Goal: Information Seeking & Learning: Learn about a topic

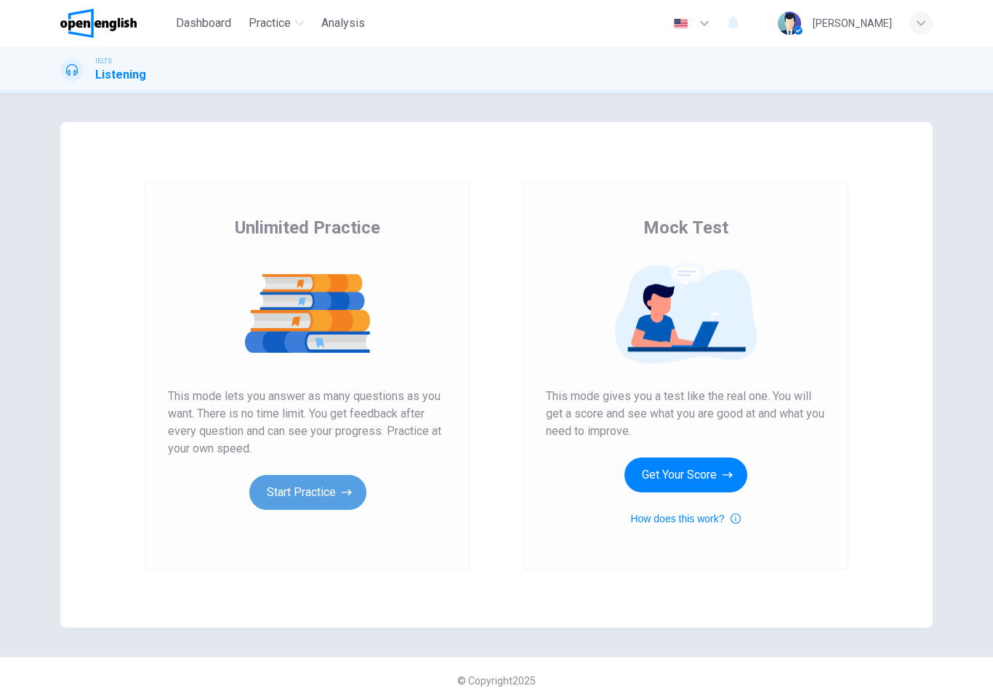
click at [295, 496] on button "Start Practice" at bounding box center [307, 492] width 117 height 35
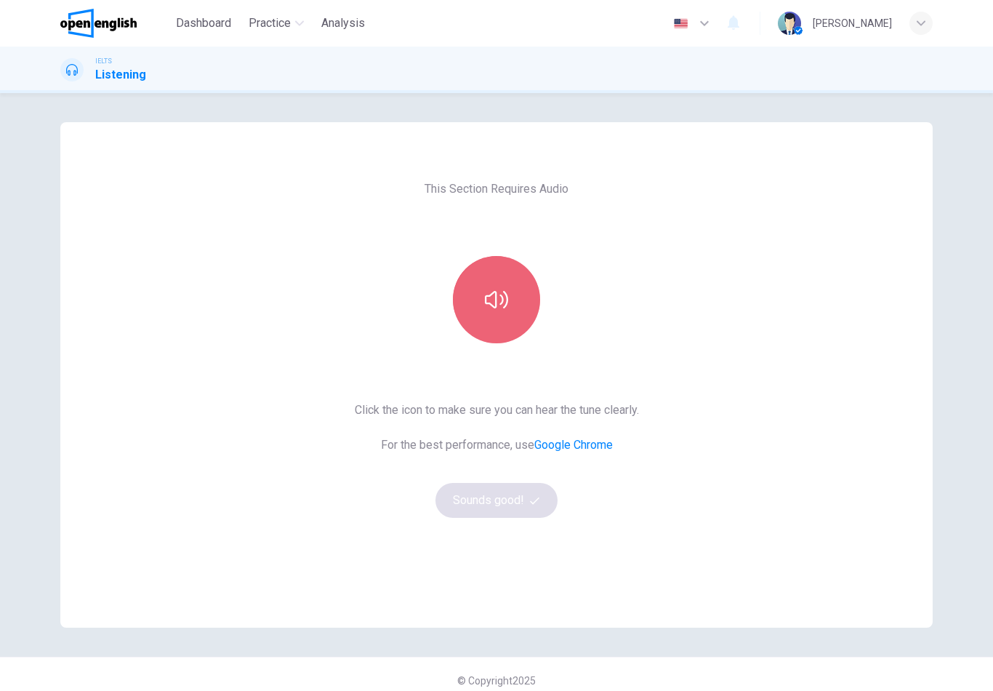
click at [515, 292] on button "button" at bounding box center [496, 299] width 87 height 87
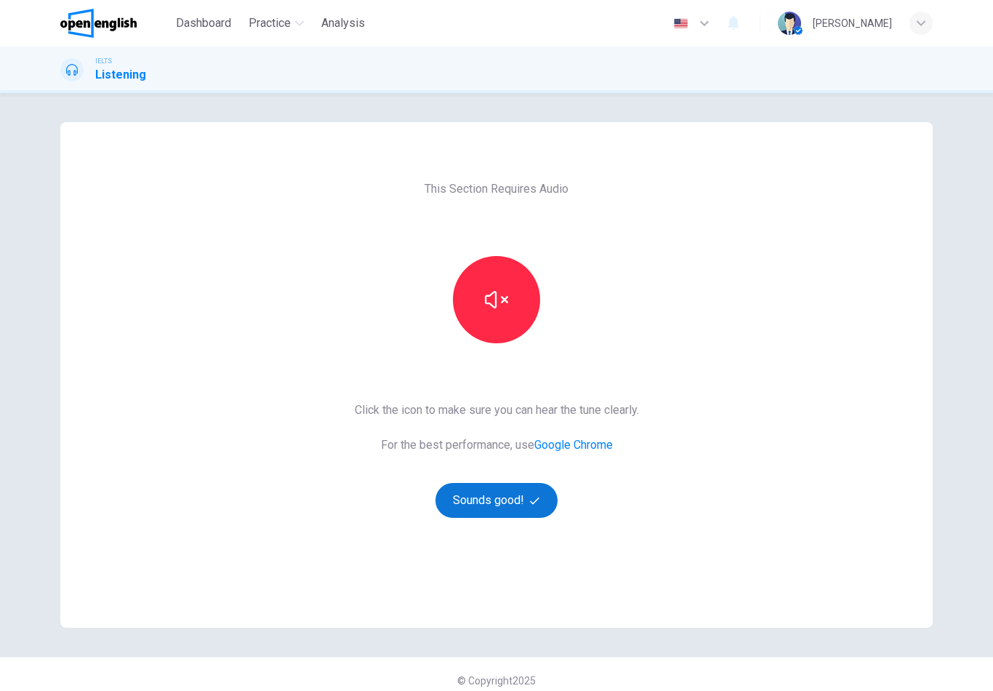
click at [521, 492] on button "Sounds good!" at bounding box center [497, 500] width 122 height 35
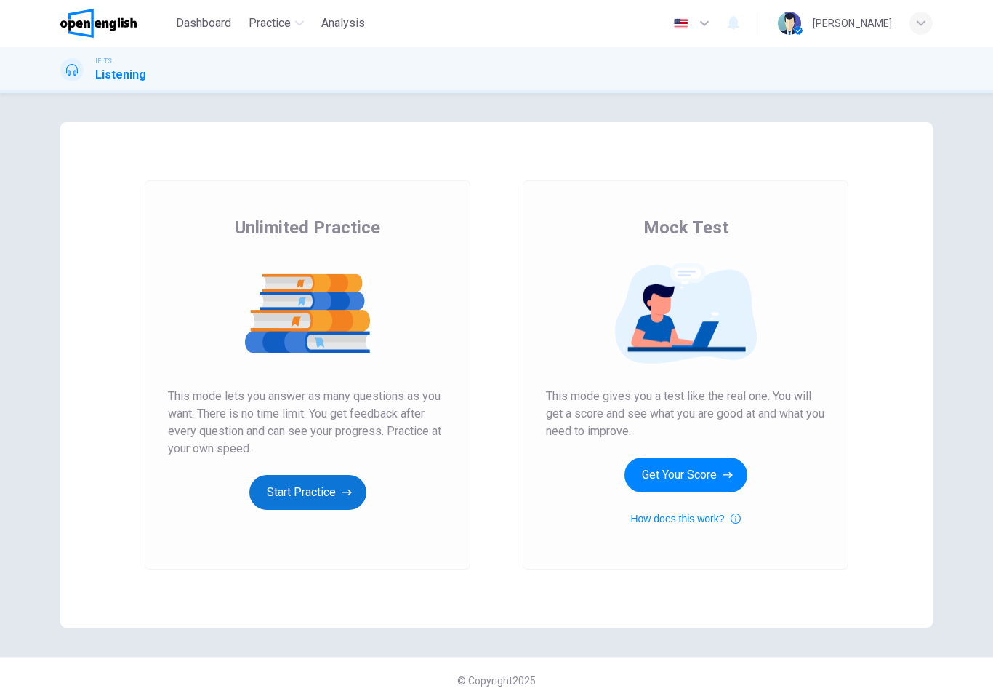
click at [335, 494] on button "Start Practice" at bounding box center [307, 492] width 117 height 35
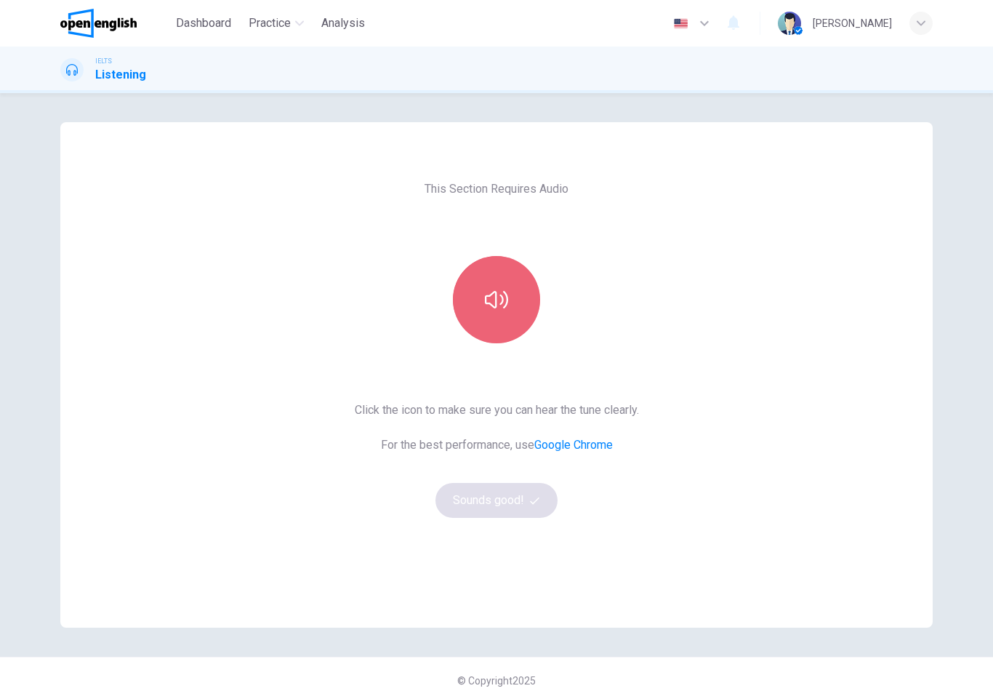
click at [496, 311] on button "button" at bounding box center [496, 299] width 87 height 87
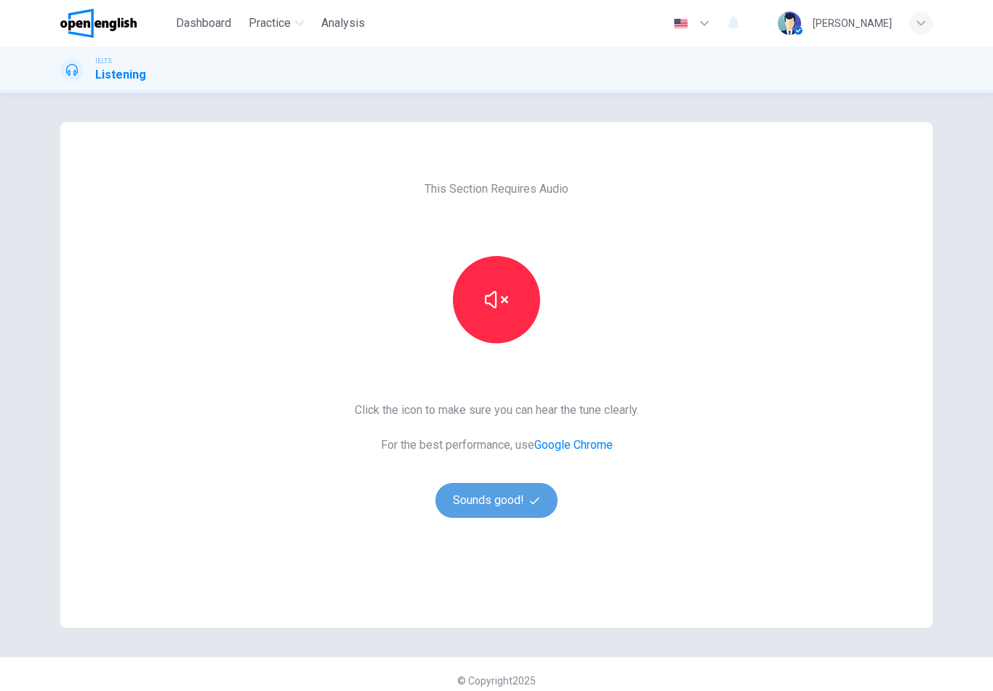
click at [509, 505] on button "Sounds good!" at bounding box center [497, 500] width 122 height 35
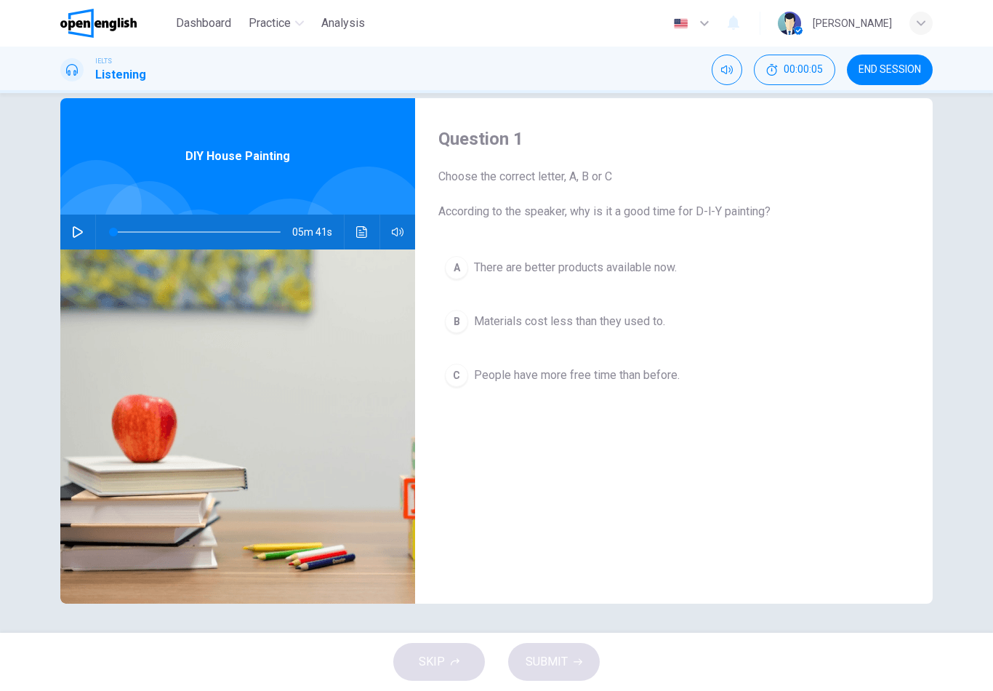
scroll to position [24, 0]
click at [74, 235] on icon "button" at bounding box center [78, 232] width 12 height 12
click at [364, 231] on icon "Click to see the audio transcription" at bounding box center [362, 232] width 12 height 12
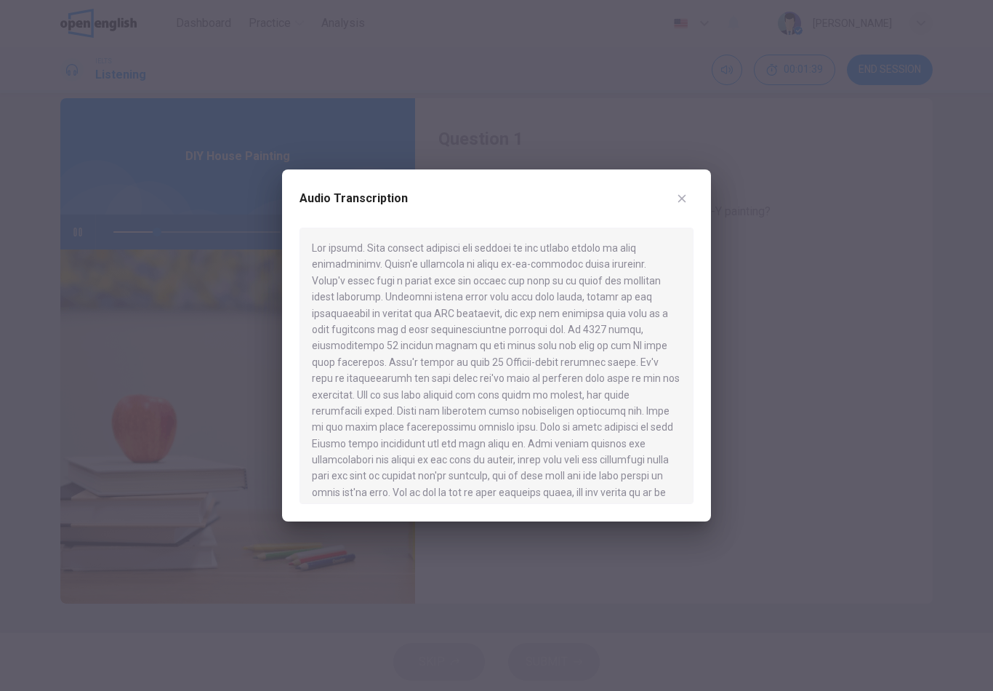
type input "**"
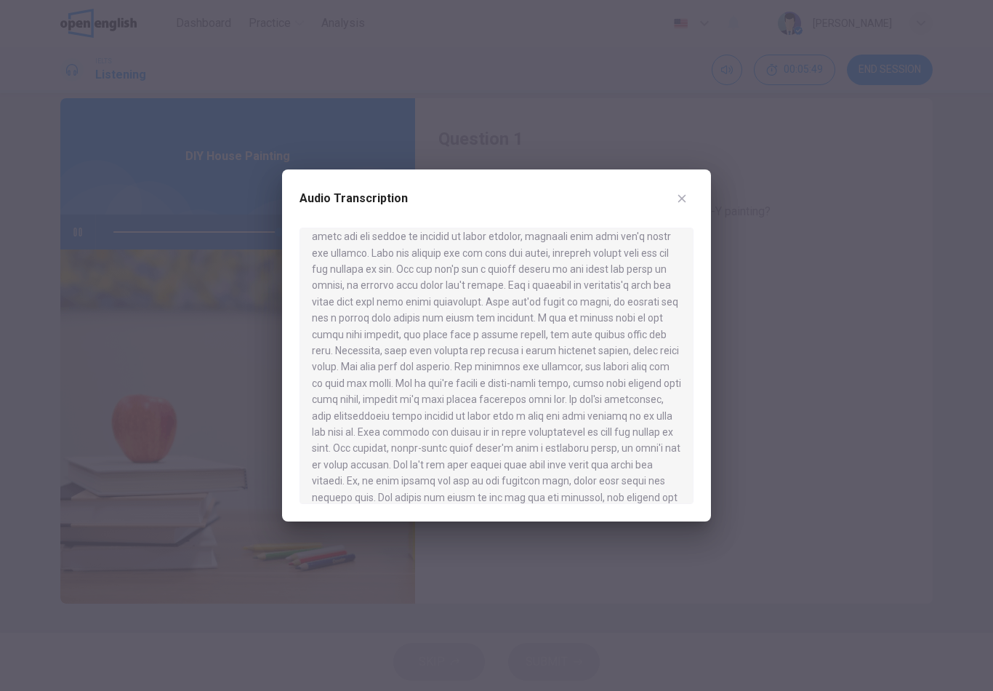
scroll to position [564, 0]
click at [682, 198] on icon "button" at bounding box center [682, 199] width 8 height 8
type input "*"
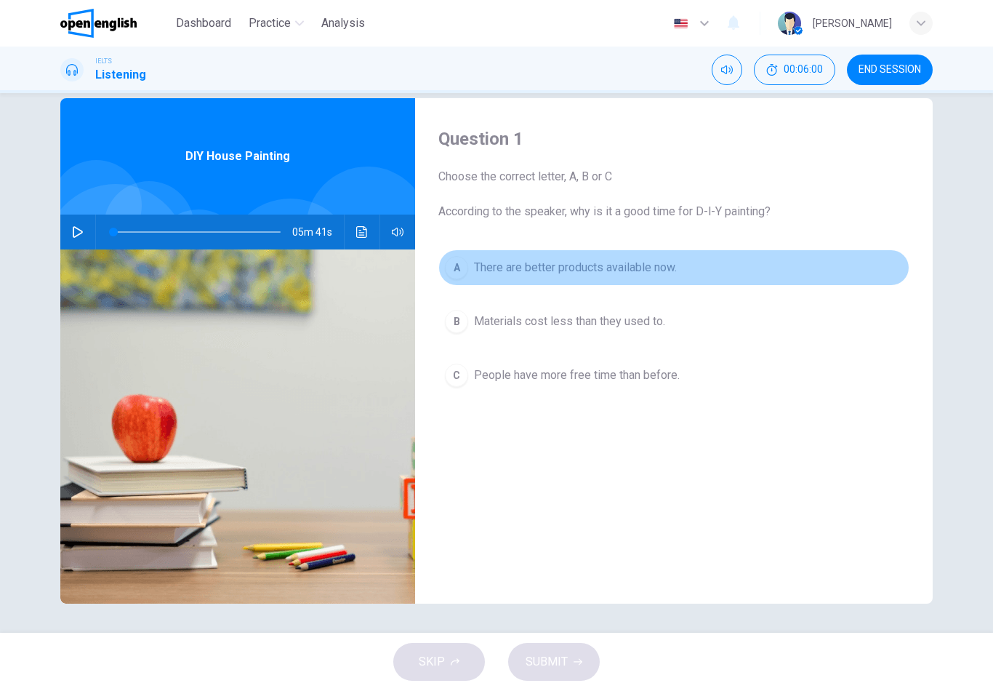
click at [460, 265] on div "A" at bounding box center [456, 267] width 23 height 23
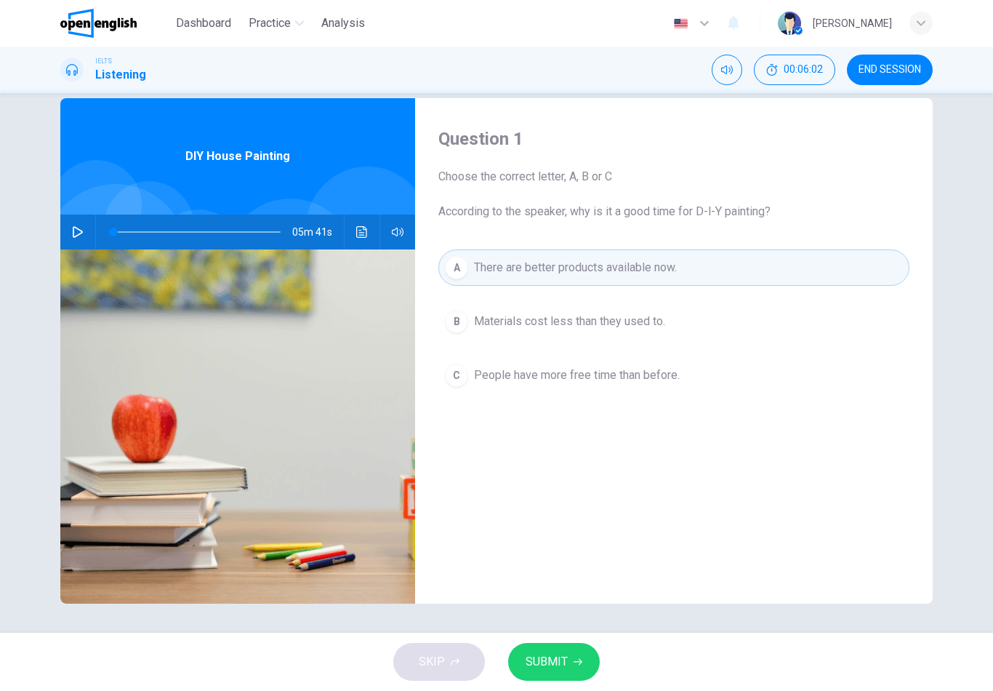
click at [561, 661] on span "SUBMIT" at bounding box center [547, 662] width 42 height 20
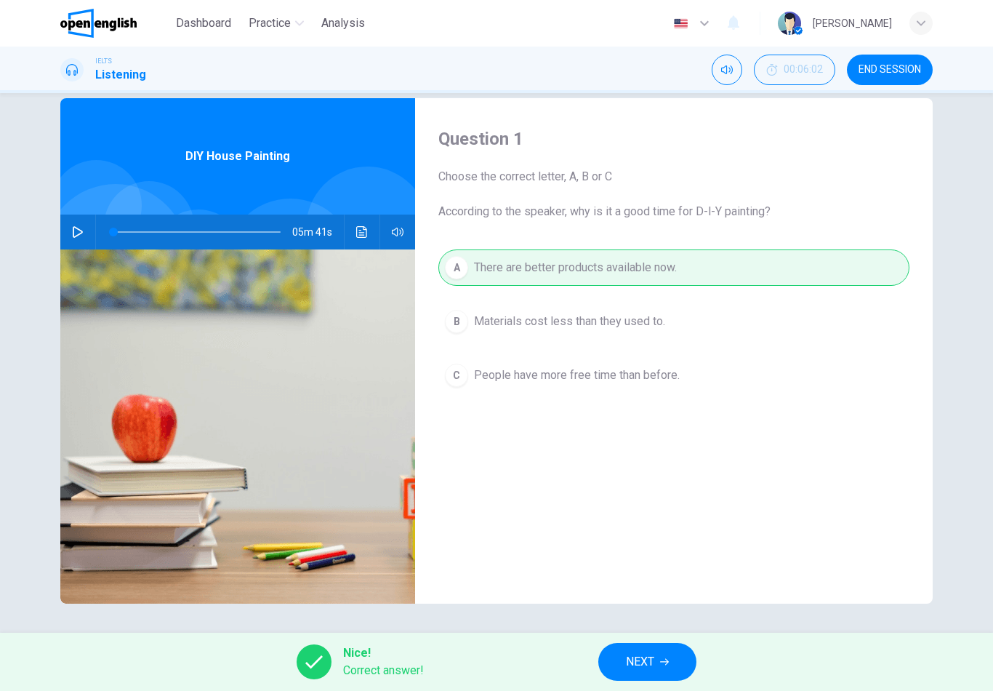
click at [654, 663] on span "NEXT" at bounding box center [640, 662] width 28 height 20
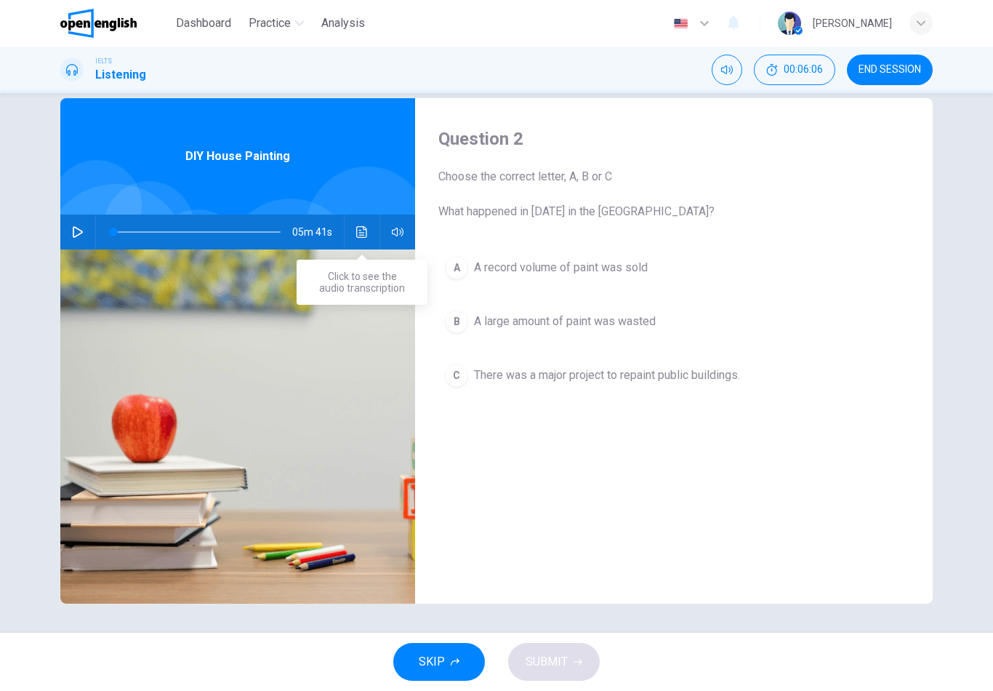
click at [364, 235] on icon "Click to see the audio transcription" at bounding box center [361, 232] width 11 height 12
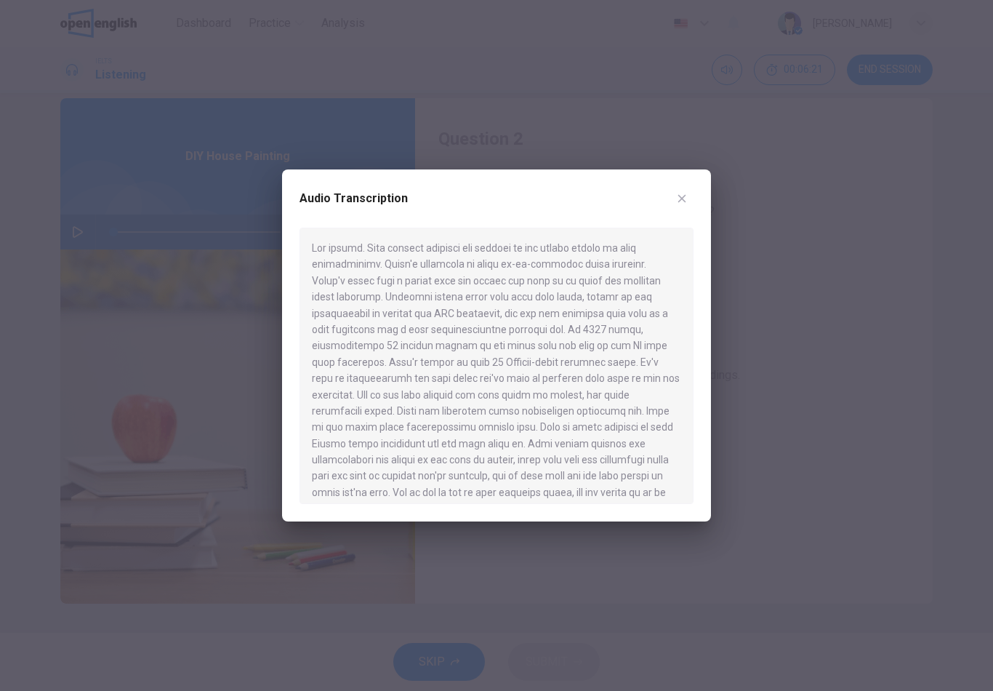
click at [682, 202] on icon "button" at bounding box center [682, 199] width 12 height 12
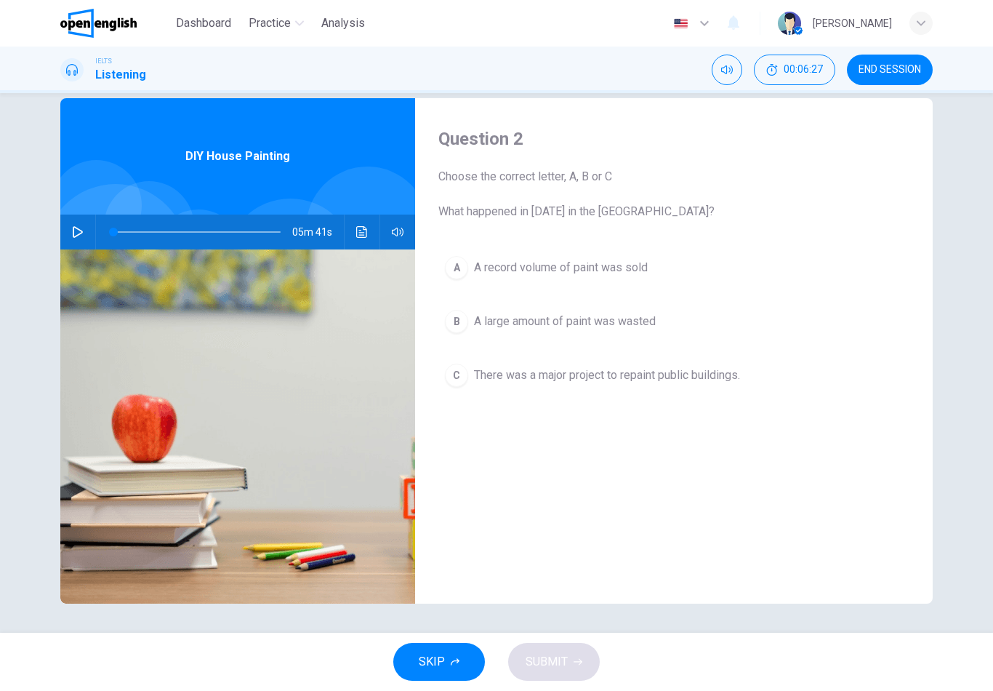
click at [459, 269] on div "A" at bounding box center [456, 267] width 23 height 23
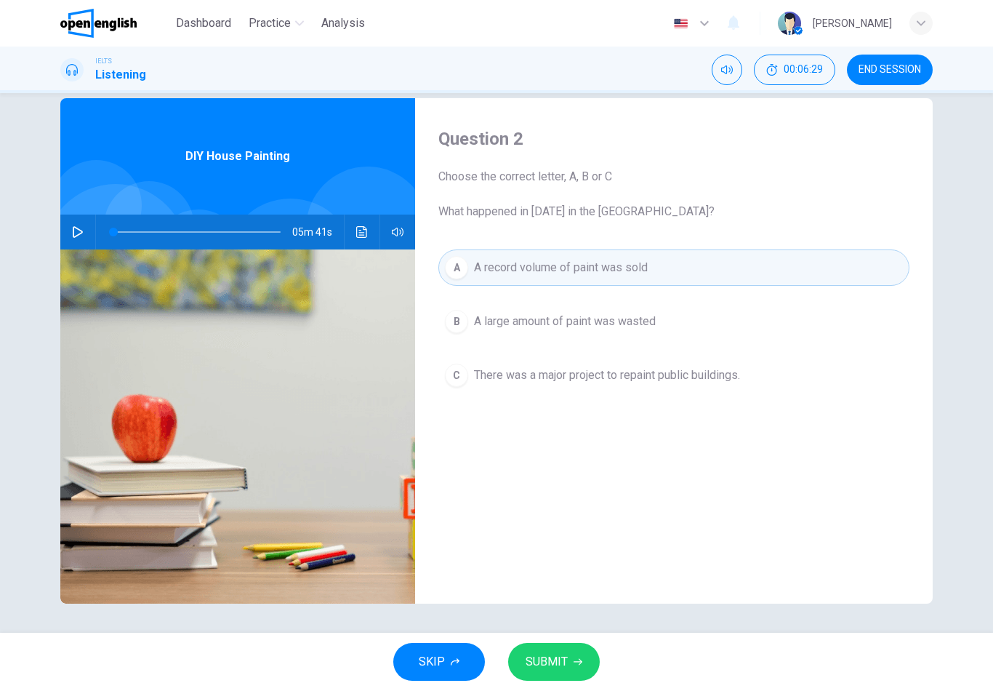
click at [566, 667] on span "SUBMIT" at bounding box center [547, 662] width 42 height 20
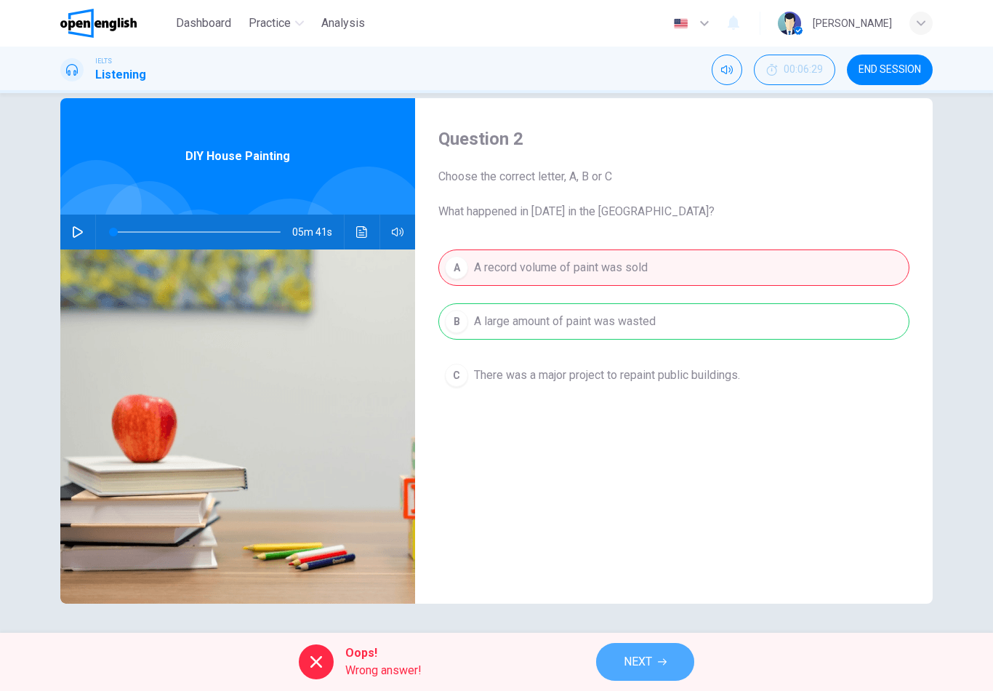
click at [636, 668] on span "NEXT" at bounding box center [638, 662] width 28 height 20
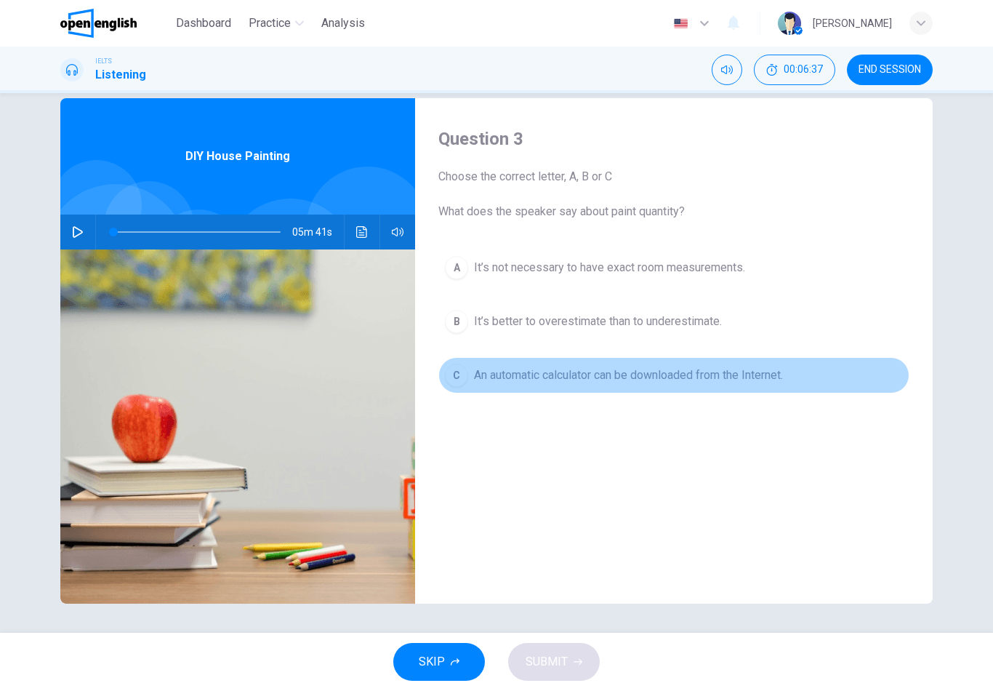
click at [464, 375] on div "C" at bounding box center [456, 375] width 23 height 23
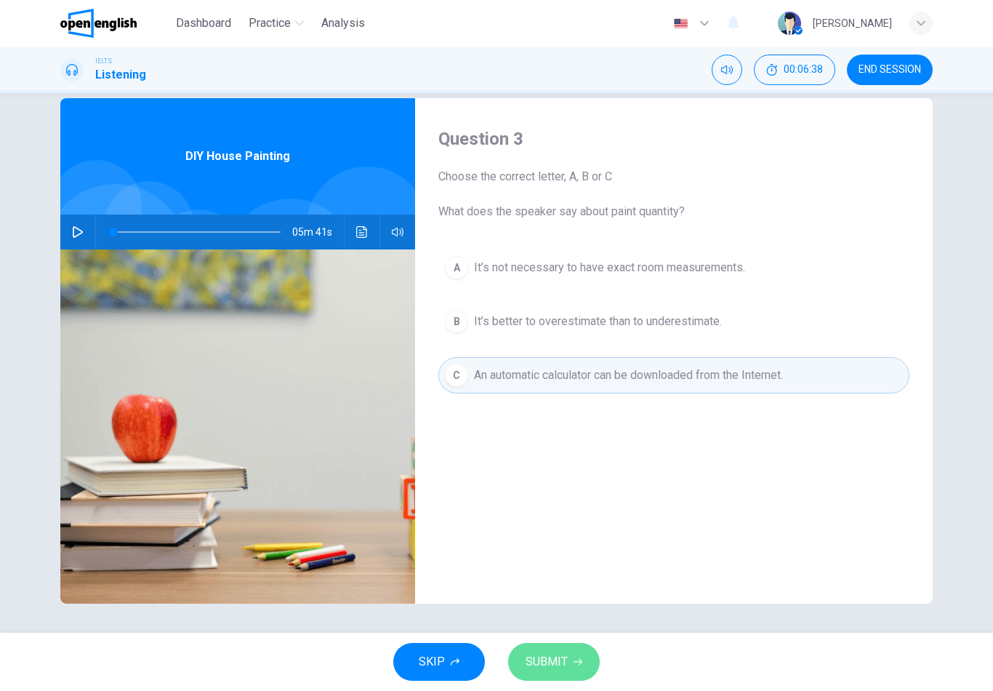
click at [554, 656] on span "SUBMIT" at bounding box center [547, 662] width 42 height 20
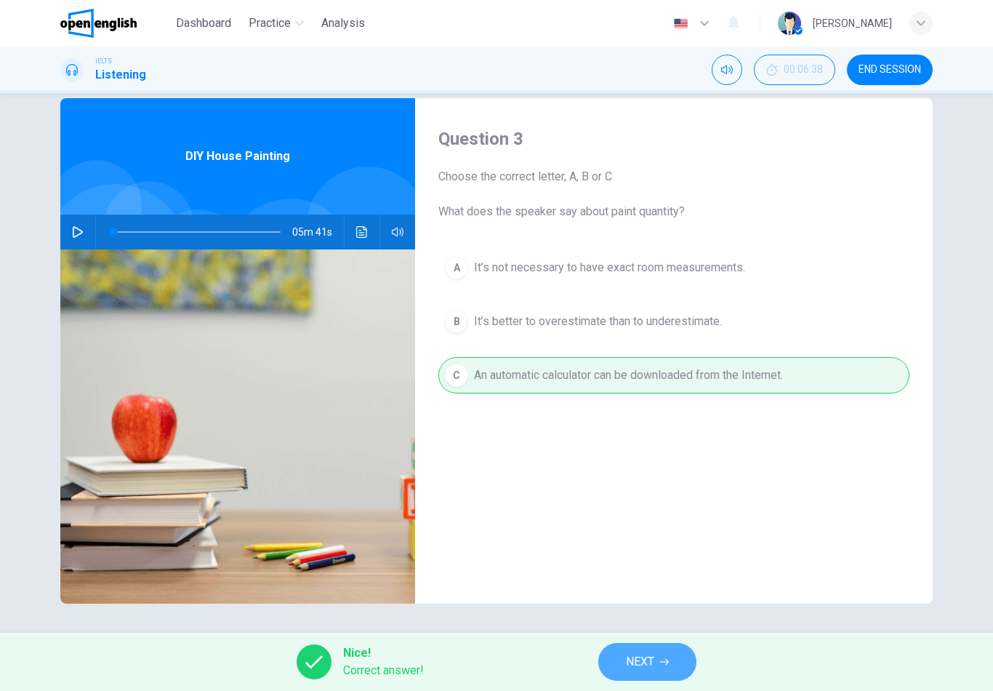
click at [641, 676] on button "NEXT" at bounding box center [647, 662] width 98 height 38
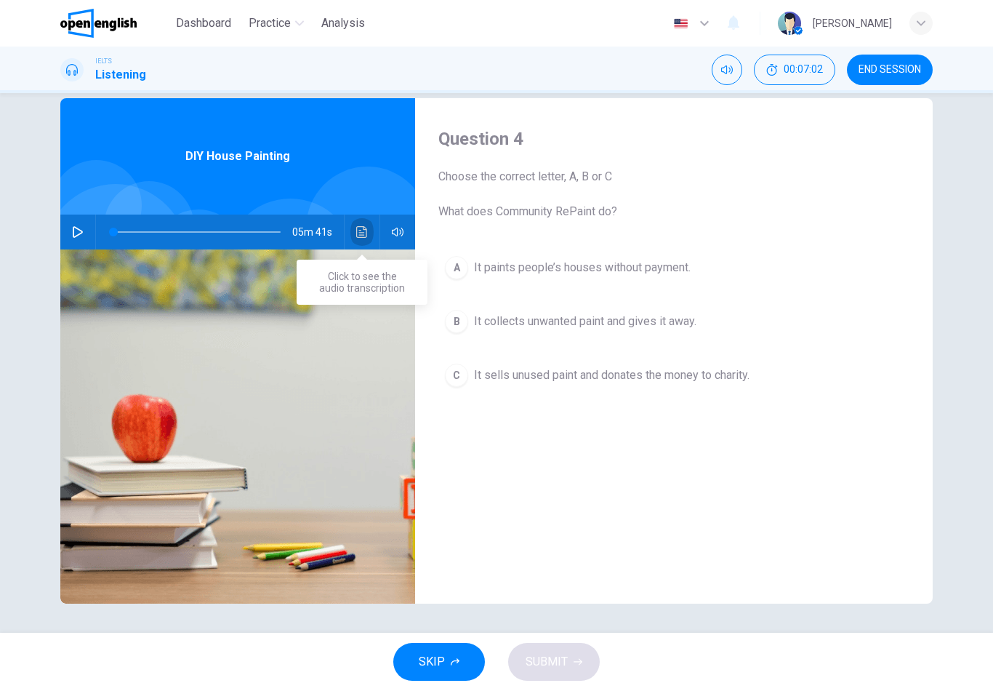
click at [363, 233] on icon "Click to see the audio transcription" at bounding box center [362, 232] width 12 height 12
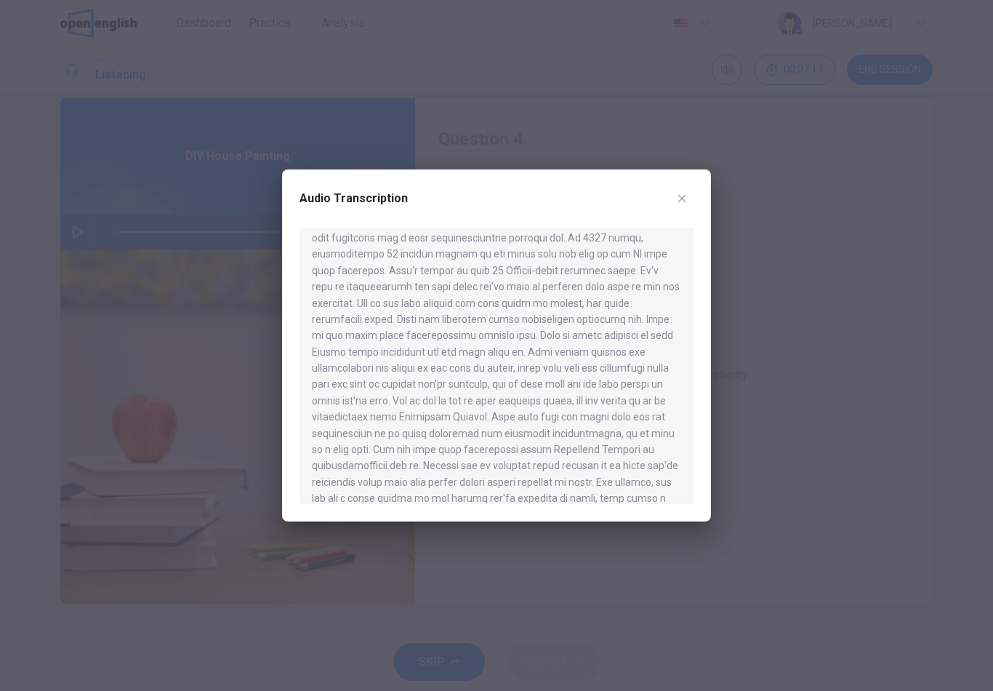
scroll to position [125, 0]
click at [685, 198] on icon "button" at bounding box center [682, 199] width 12 height 12
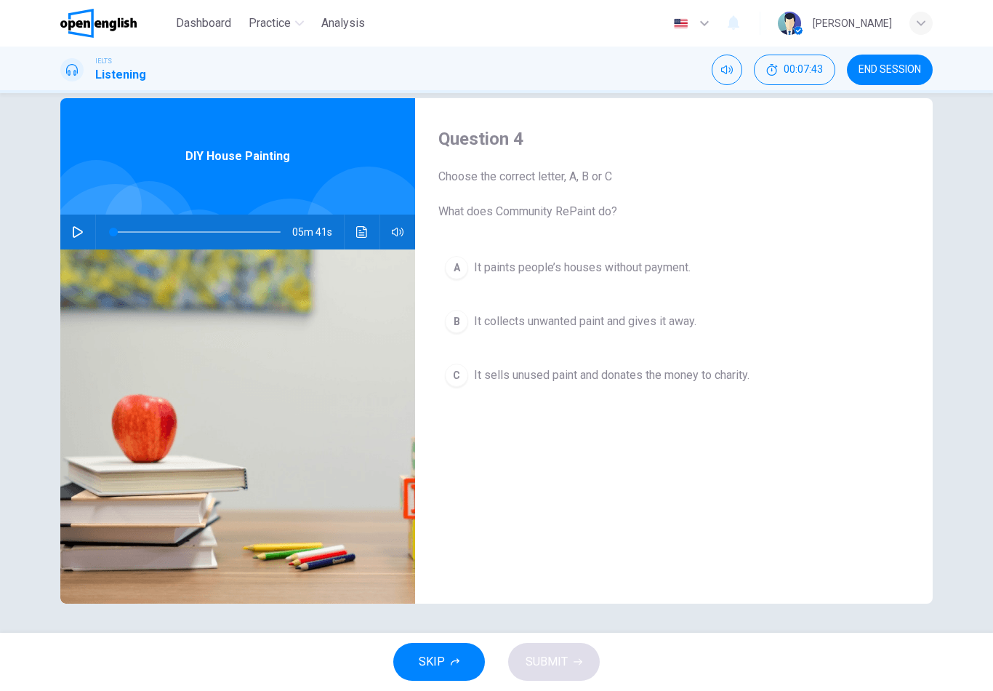
click at [460, 324] on div "B" at bounding box center [456, 321] width 23 height 23
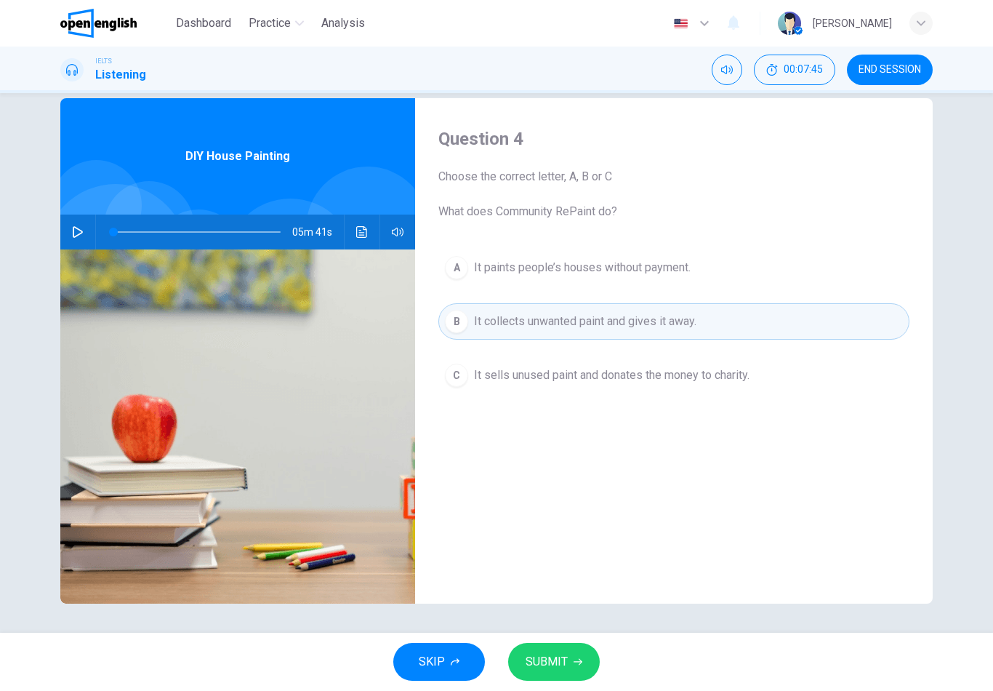
click at [579, 668] on button "SUBMIT" at bounding box center [554, 662] width 92 height 38
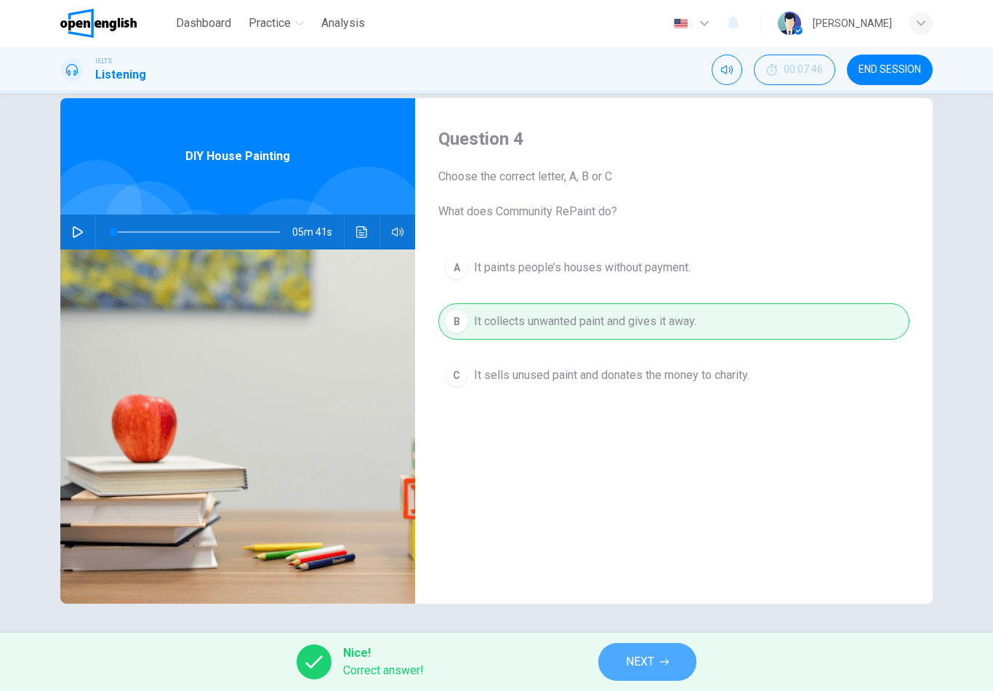
click at [638, 665] on span "NEXT" at bounding box center [640, 662] width 28 height 20
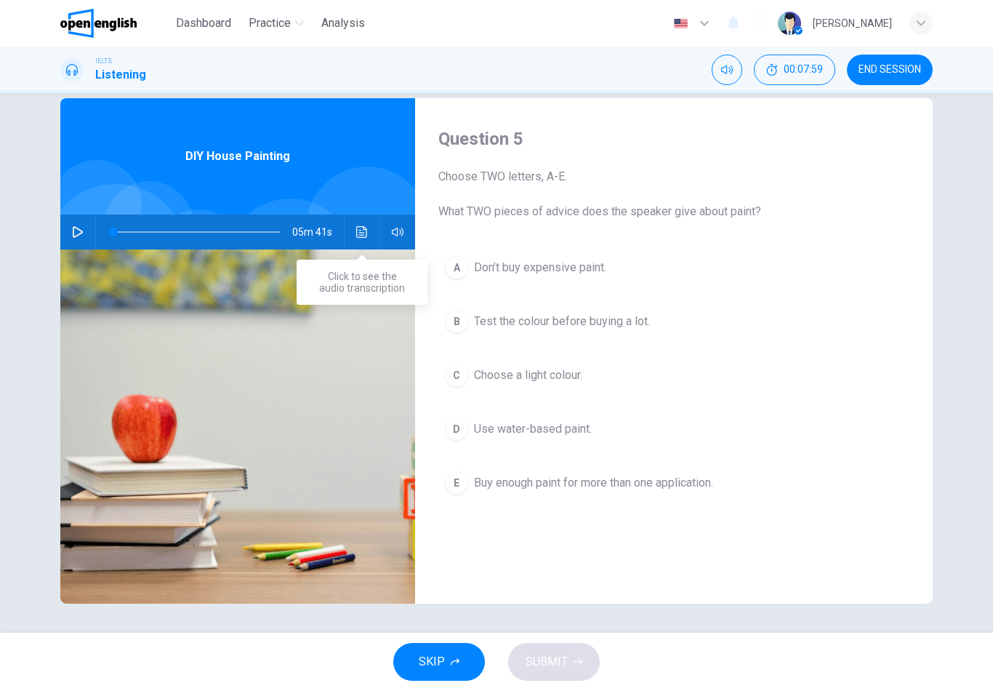
click at [362, 238] on button "Click to see the audio transcription" at bounding box center [361, 232] width 23 height 35
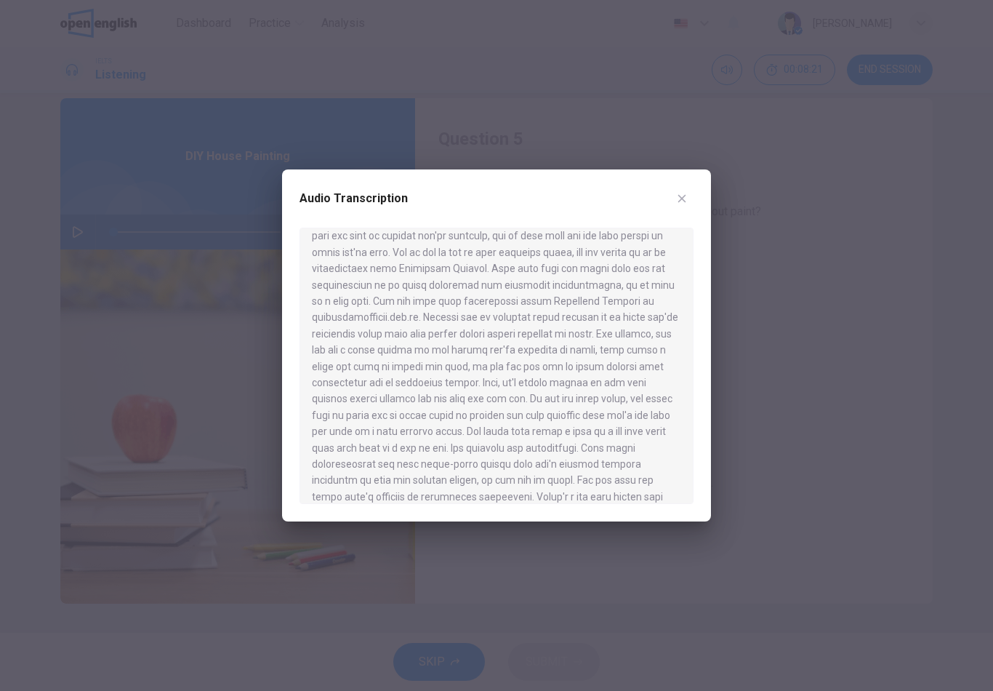
scroll to position [251, 0]
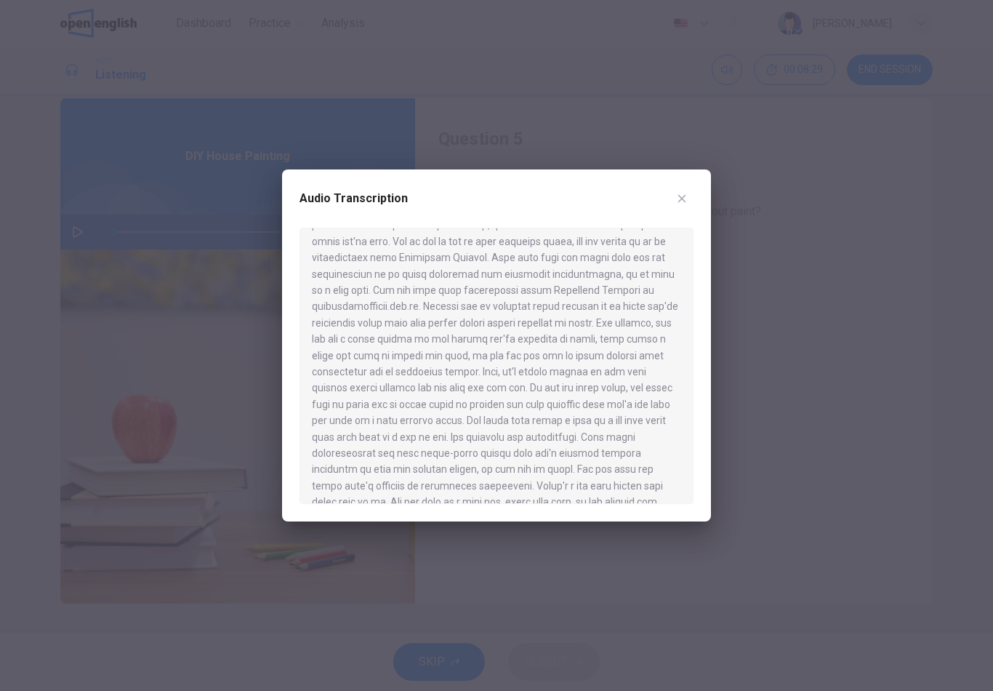
click at [686, 201] on icon "button" at bounding box center [682, 199] width 12 height 12
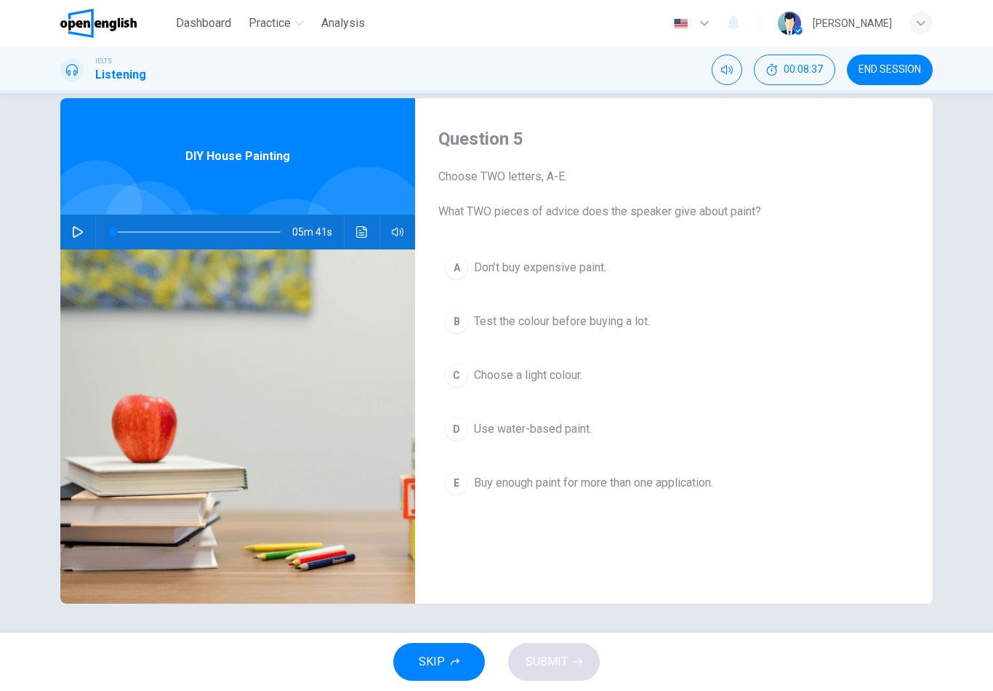
click at [456, 316] on div "B" at bounding box center [456, 321] width 23 height 23
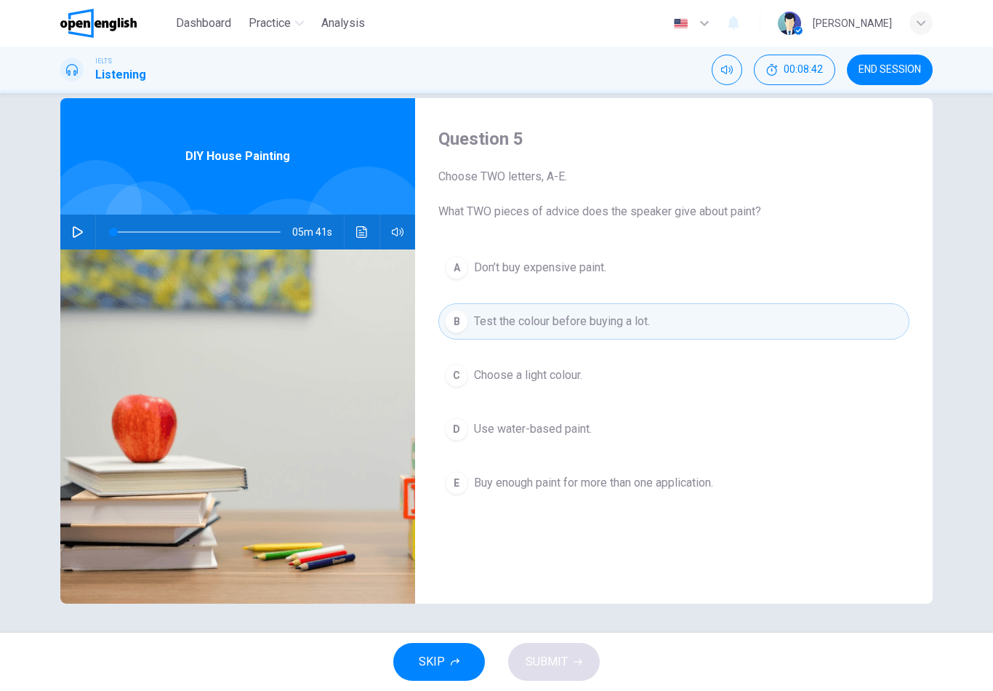
click at [464, 431] on div "D" at bounding box center [456, 428] width 23 height 23
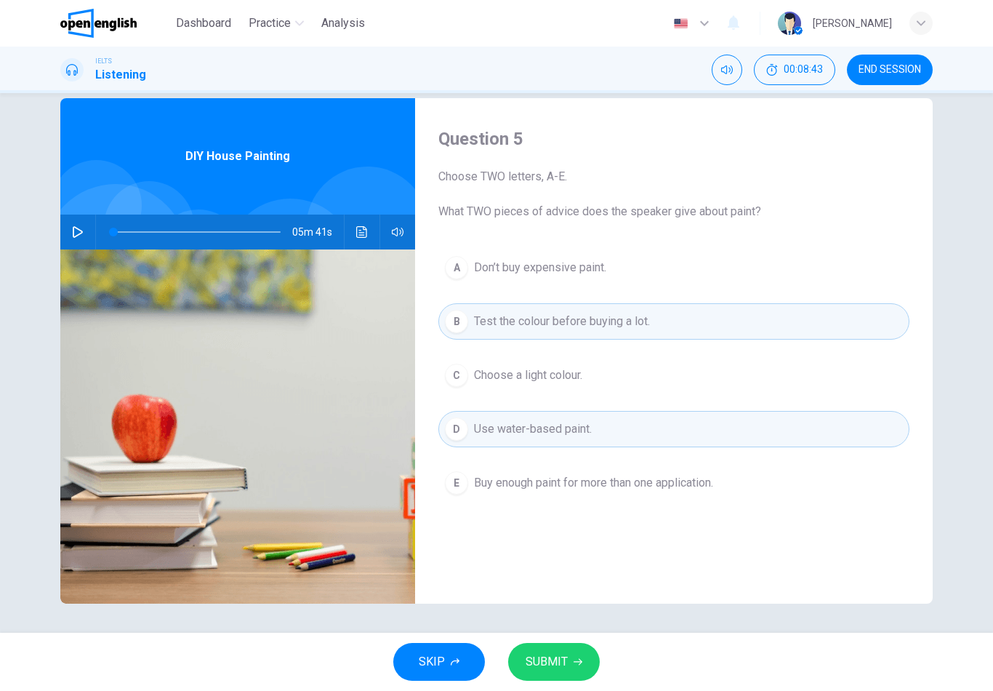
click at [542, 652] on span "SUBMIT" at bounding box center [547, 662] width 42 height 20
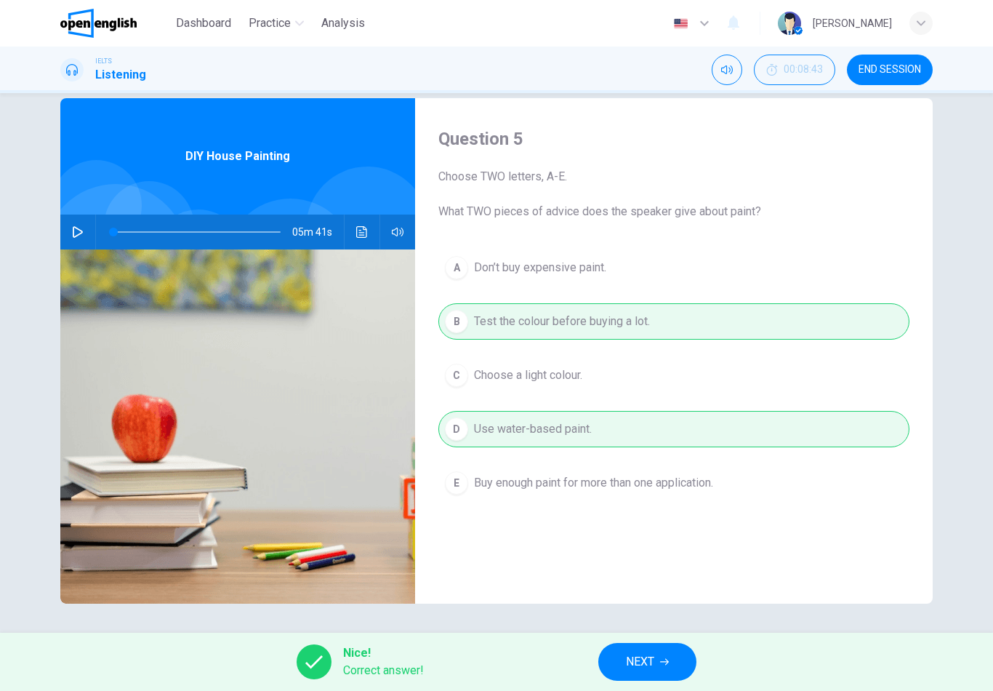
click at [630, 670] on span "NEXT" at bounding box center [640, 662] width 28 height 20
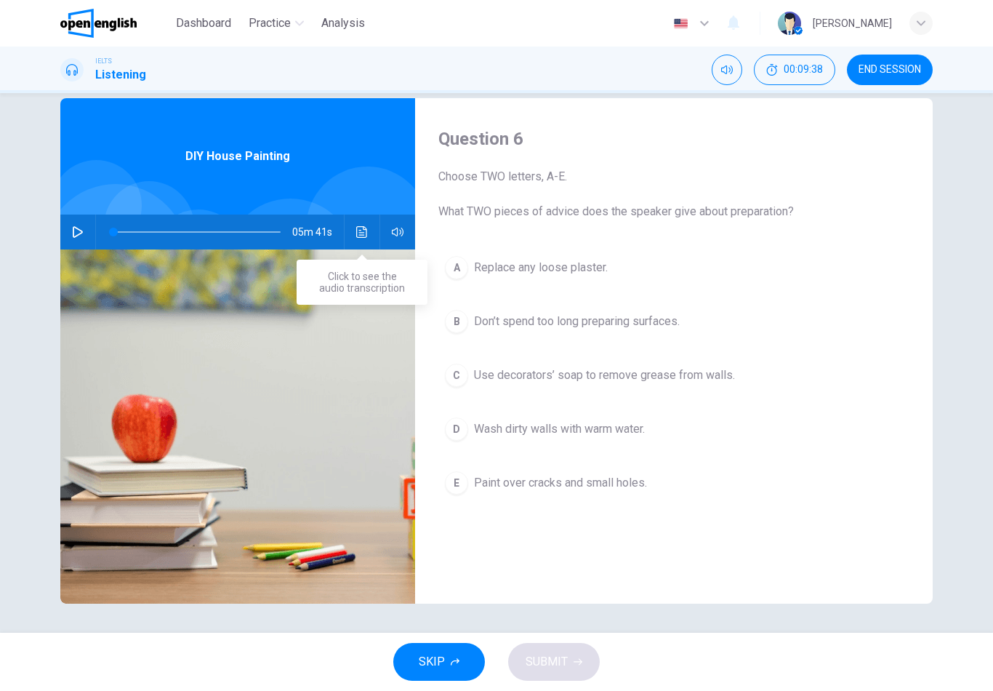
click at [360, 240] on button "Click to see the audio transcription" at bounding box center [361, 232] width 23 height 35
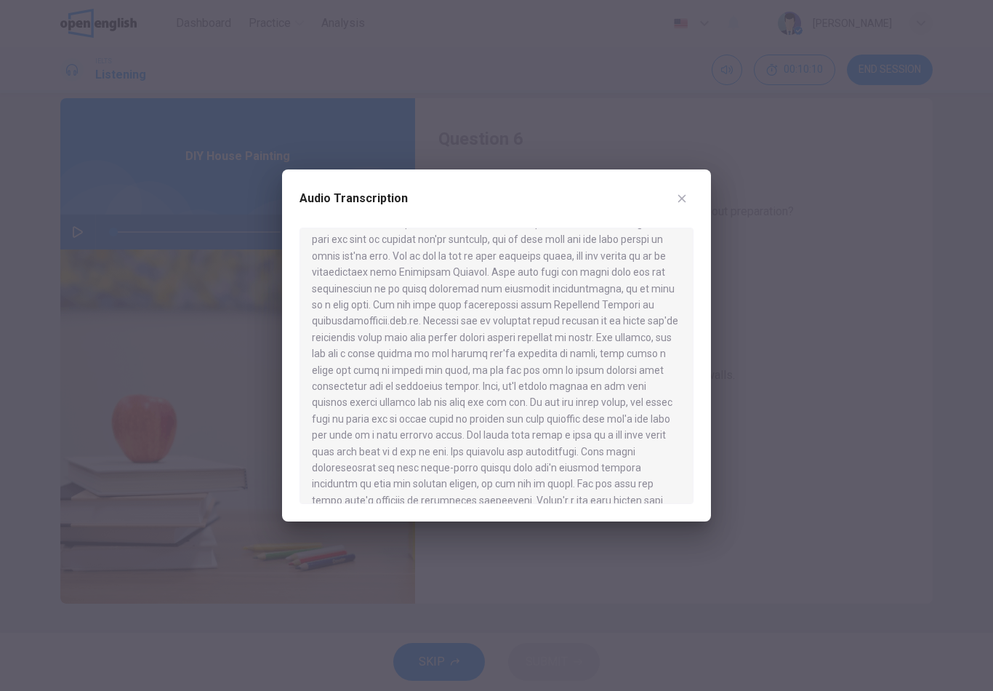
scroll to position [237, 0]
click at [684, 190] on button "button" at bounding box center [681, 198] width 23 height 23
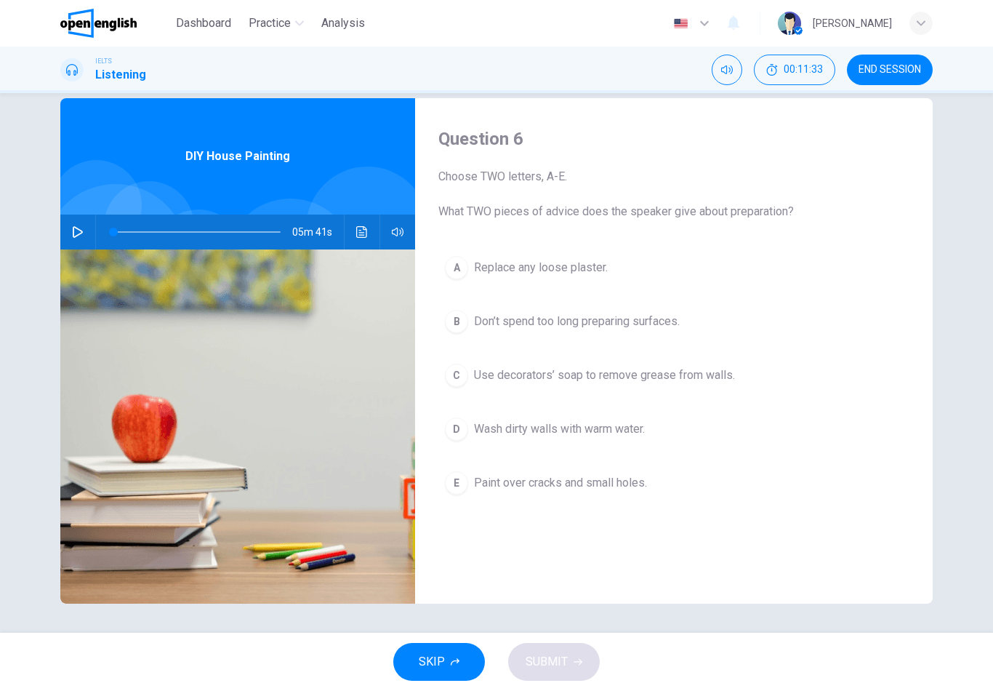
click at [457, 427] on div "D" at bounding box center [456, 428] width 23 height 23
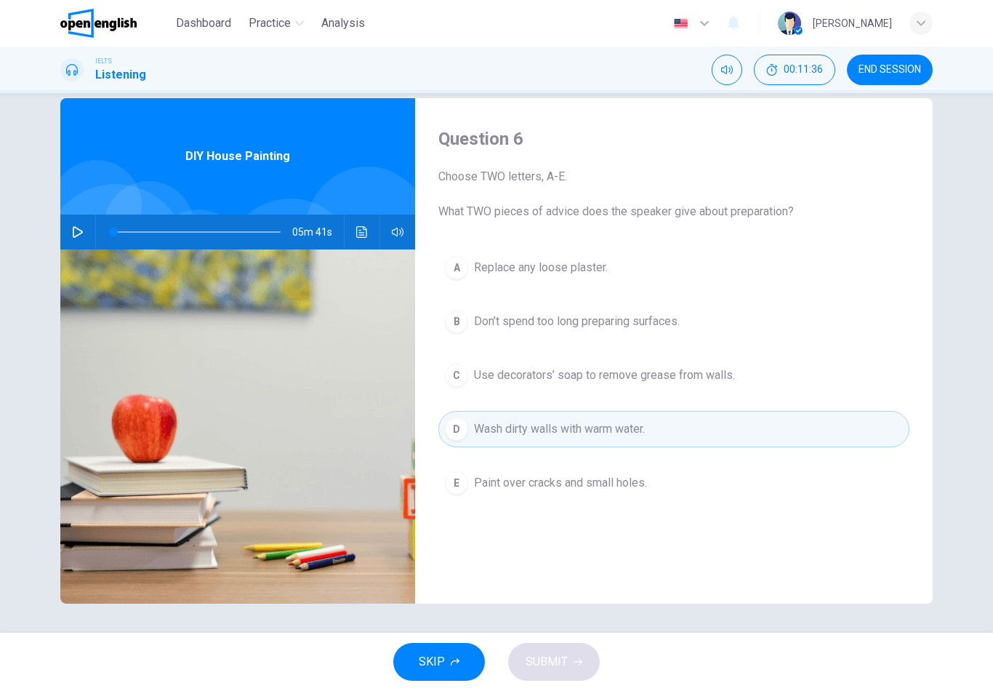
click at [476, 265] on span "Replace any loose plaster." at bounding box center [541, 267] width 134 height 17
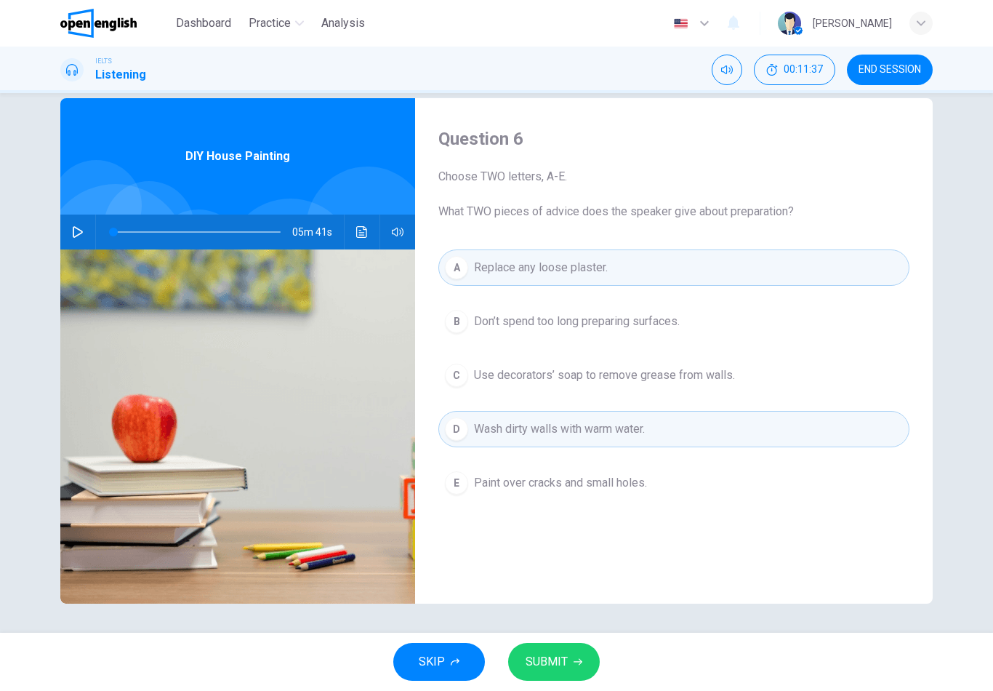
click at [540, 663] on span "SUBMIT" at bounding box center [547, 662] width 42 height 20
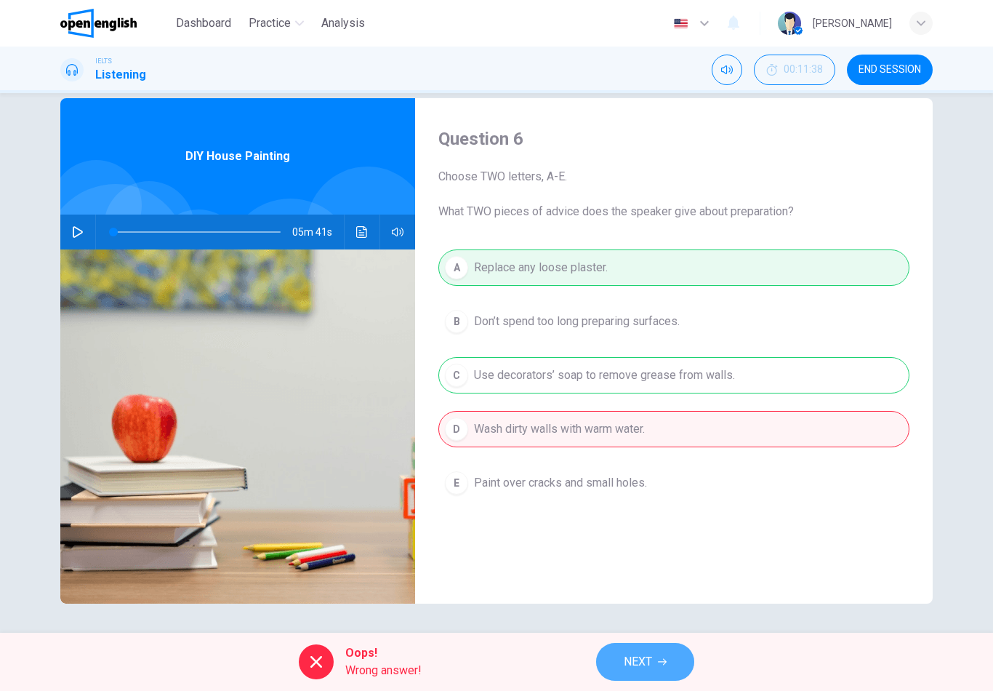
click at [656, 670] on button "NEXT" at bounding box center [645, 662] width 98 height 38
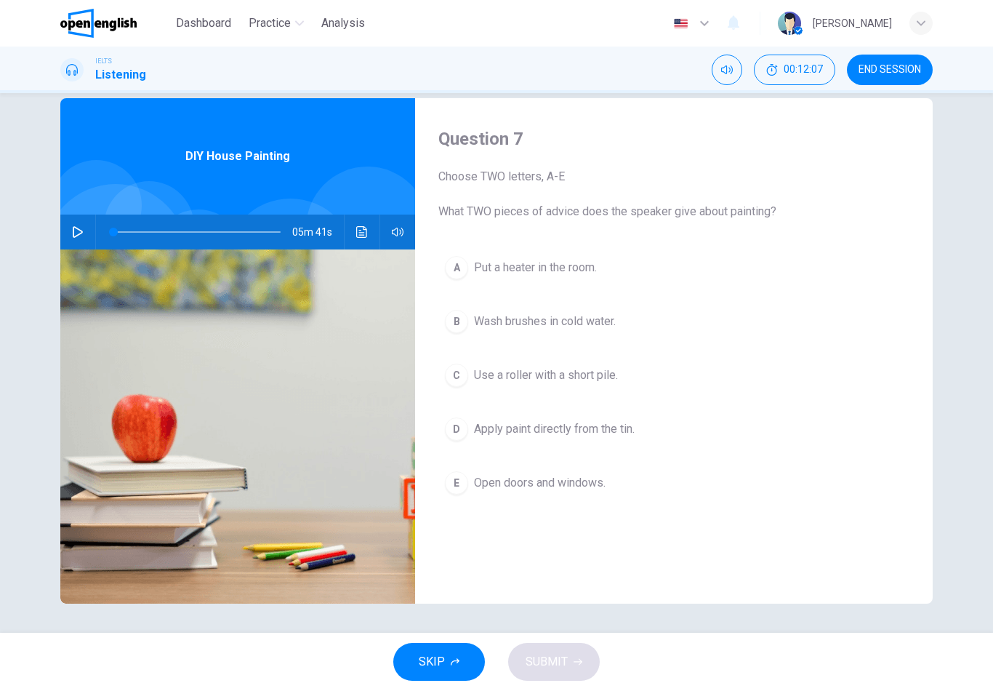
click at [455, 485] on div "E" at bounding box center [456, 482] width 23 height 23
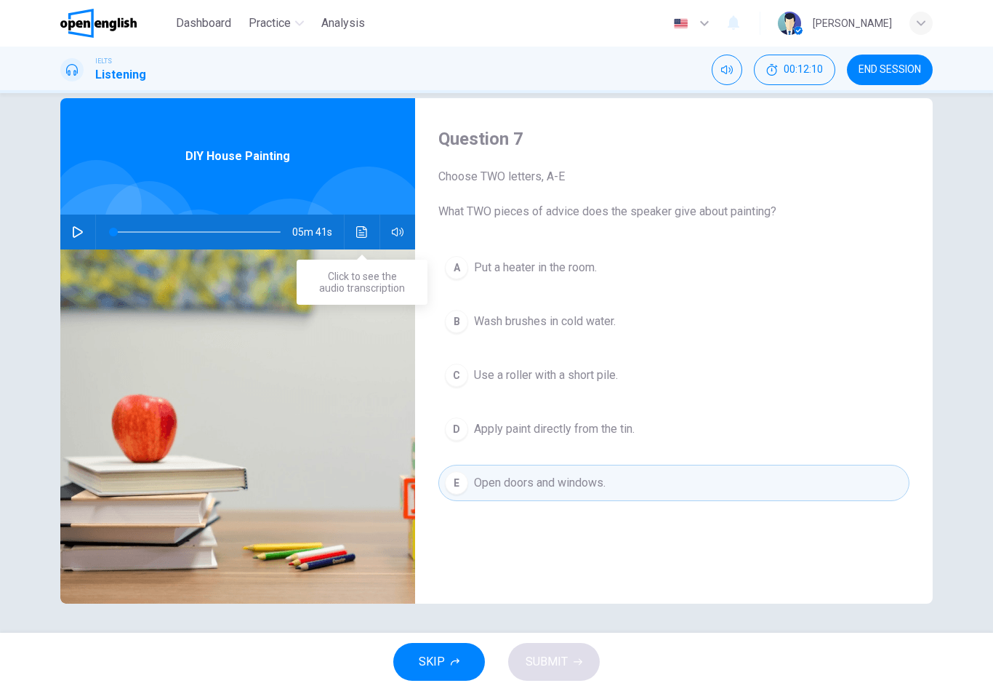
click at [361, 230] on icon "Click to see the audio transcription" at bounding box center [361, 232] width 11 height 12
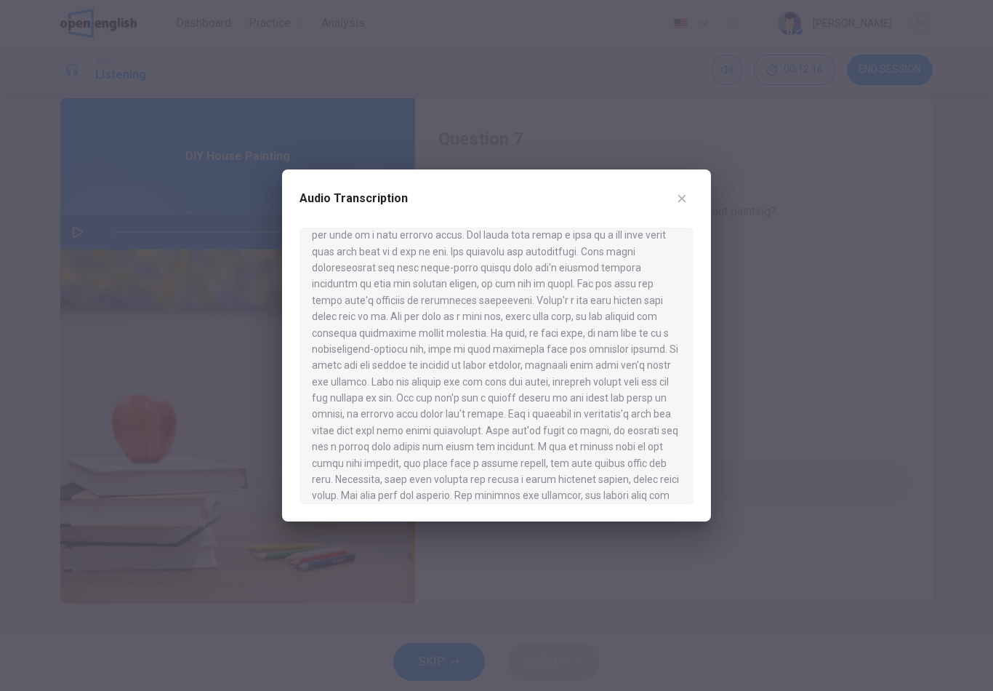
scroll to position [439, 0]
click at [684, 198] on icon "button" at bounding box center [682, 199] width 8 height 8
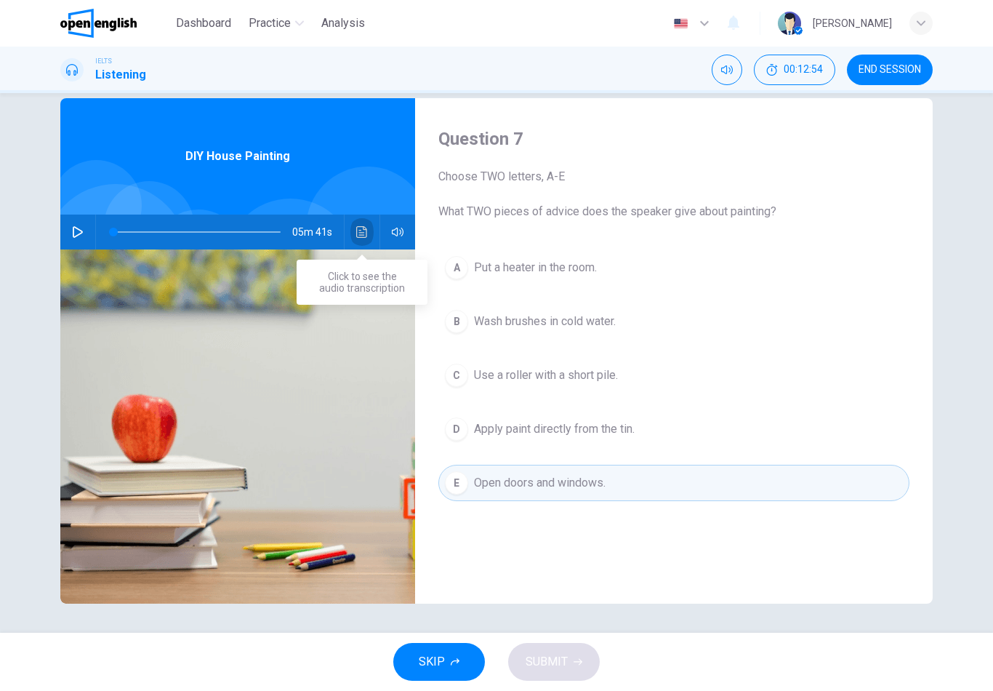
click at [353, 238] on button "Click to see the audio transcription" at bounding box center [361, 232] width 23 height 35
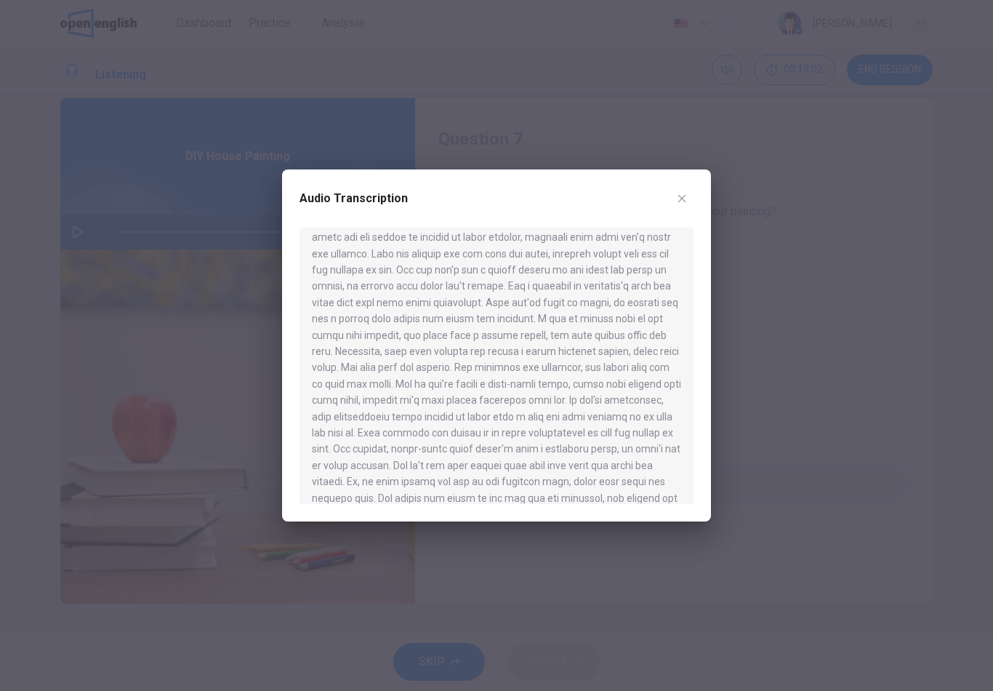
scroll to position [564, 0]
click at [228, 284] on div at bounding box center [496, 345] width 993 height 691
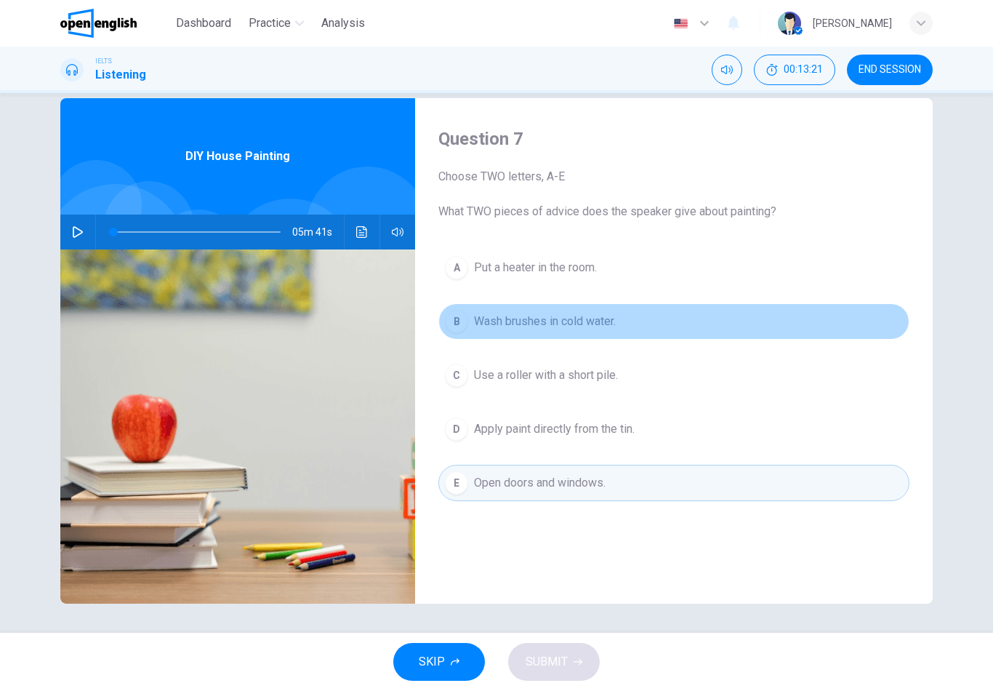
click at [457, 324] on div "B" at bounding box center [456, 321] width 23 height 23
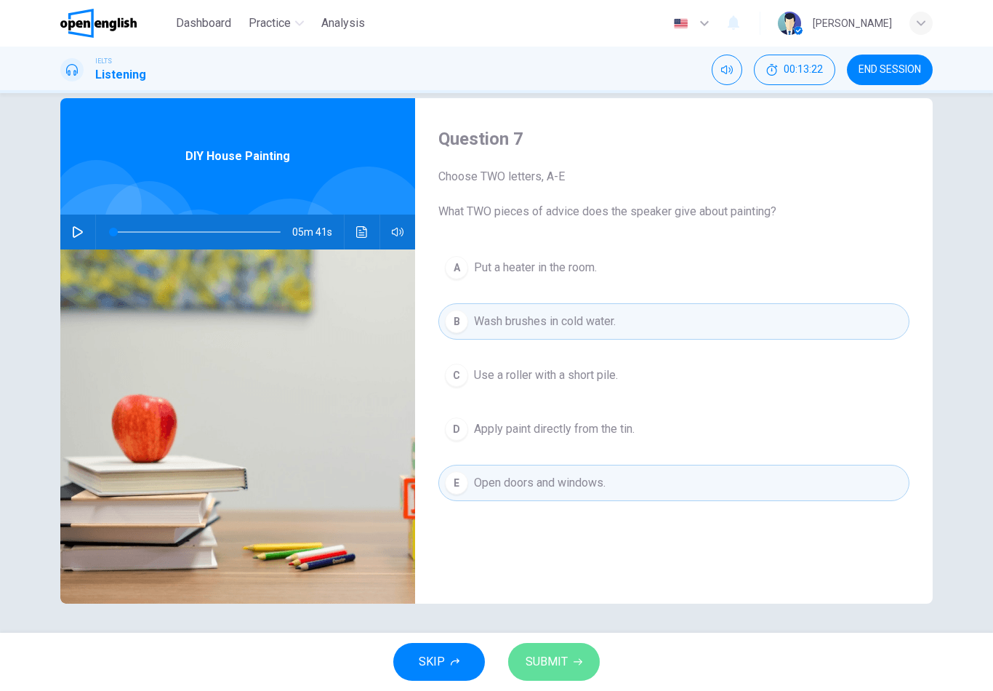
click at [558, 656] on span "SUBMIT" at bounding box center [547, 662] width 42 height 20
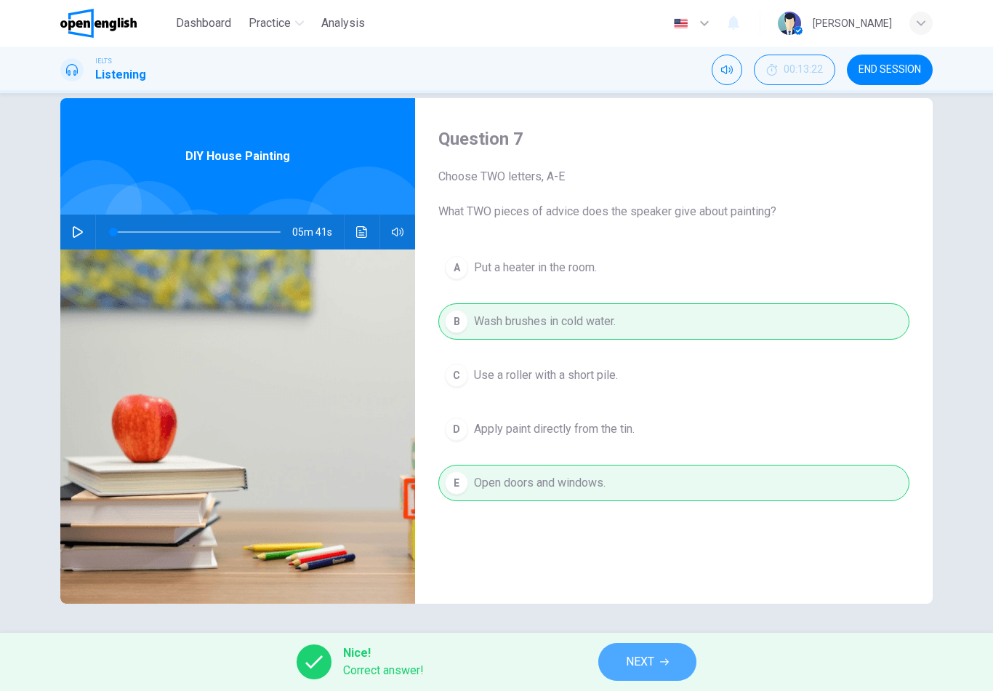
click at [639, 665] on span "NEXT" at bounding box center [640, 662] width 28 height 20
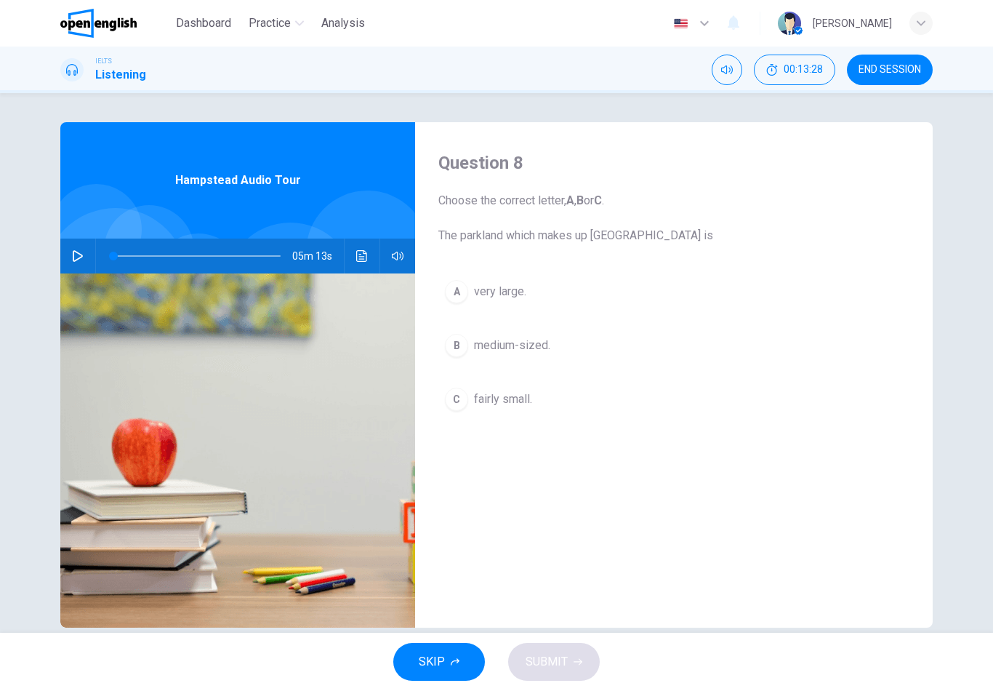
click at [871, 67] on span "END SESSION" at bounding box center [890, 70] width 63 height 12
